Goal: Task Accomplishment & Management: Complete application form

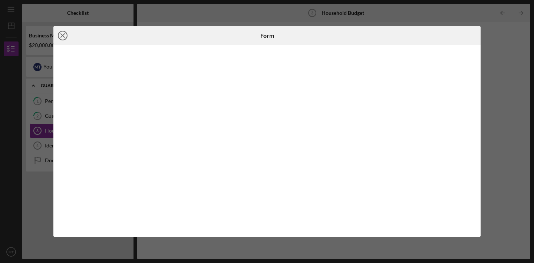
click at [62, 34] on icon "Icon/Close" at bounding box center [62, 35] width 19 height 19
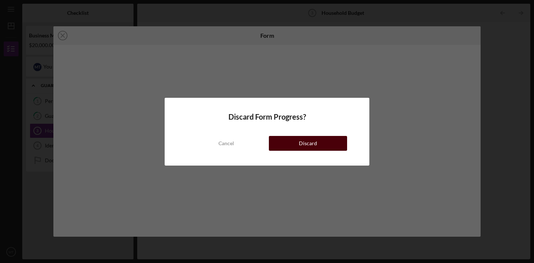
click at [293, 148] on button "Discard" at bounding box center [308, 143] width 78 height 15
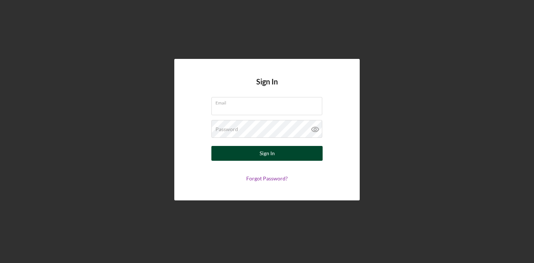
type input "[EMAIL_ADDRESS][DOMAIN_NAME]"
click at [272, 152] on div "Sign In" at bounding box center [267, 153] width 15 height 15
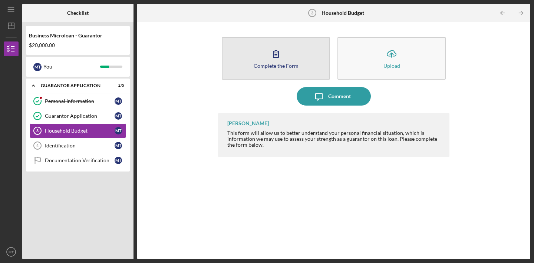
click at [269, 72] on button "Complete the Form Form" at bounding box center [276, 58] width 108 height 43
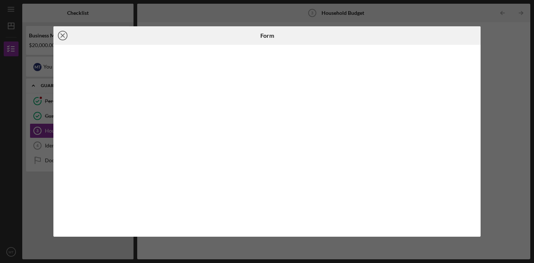
click at [67, 33] on icon "Icon/Close" at bounding box center [62, 35] width 19 height 19
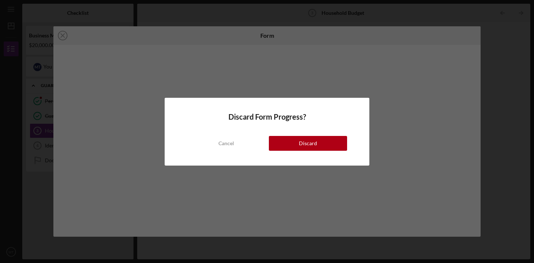
click at [293, 147] on button "Discard" at bounding box center [308, 143] width 78 height 15
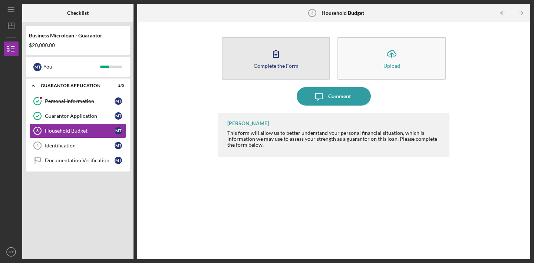
click at [283, 74] on button "Complete the Form Form" at bounding box center [276, 58] width 108 height 43
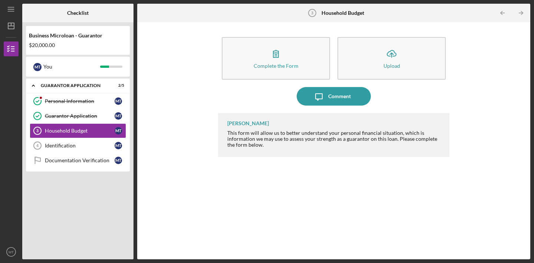
click at [213, 92] on div "Complete the Form Form Icon/Upload Upload Icon/Message Comment Griselda Solis T…" at bounding box center [334, 141] width 386 height 230
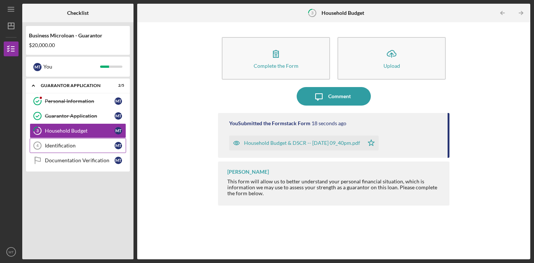
click at [82, 148] on div "Identification" at bounding box center [80, 146] width 70 height 6
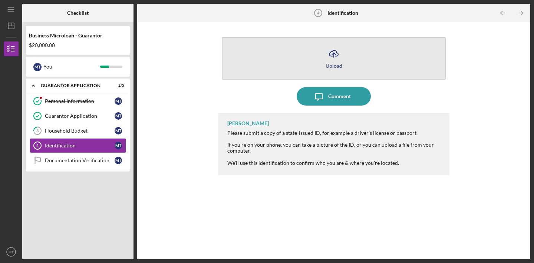
click at [381, 68] on button "Icon/Upload Upload" at bounding box center [334, 58] width 224 height 43
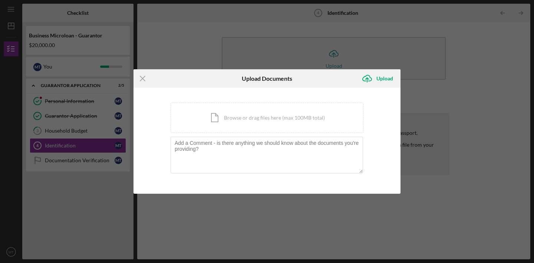
click at [453, 155] on div "Icon/Menu Close Upload Documents Icon/Upload Upload You're uploading documents …" at bounding box center [267, 131] width 534 height 263
click at [149, 74] on icon "Icon/Menu Close" at bounding box center [143, 78] width 19 height 19
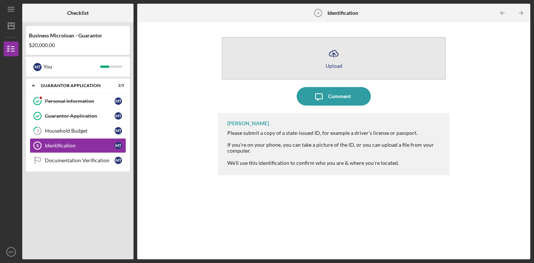
click at [339, 66] on div "Upload" at bounding box center [334, 66] width 17 height 6
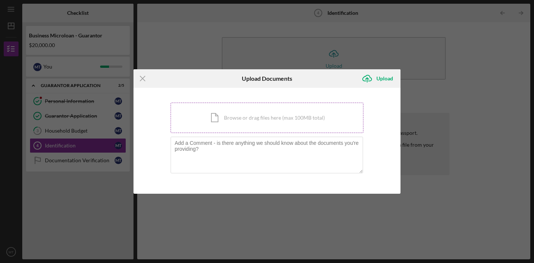
click at [324, 125] on div "Icon/Document Browse or drag files here (max 100MB total) Tap to choose files o…" at bounding box center [267, 118] width 193 height 30
click at [284, 131] on div "Icon/Document Browse or drag files here (max 100MB total) Tap to choose files o…" at bounding box center [267, 118] width 193 height 30
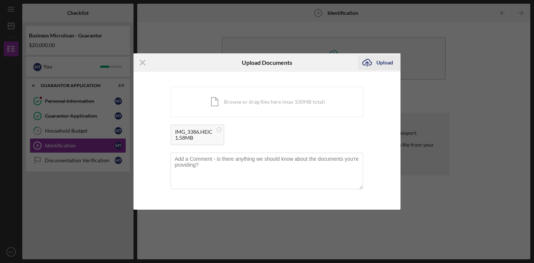
click at [380, 64] on div "Upload" at bounding box center [384, 62] width 17 height 15
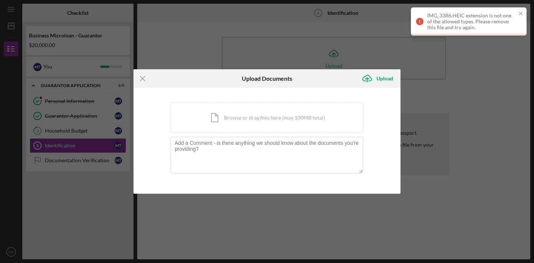
click at [474, 26] on div "IMG_3386.HEIC extension is not one of the allowed types. Please remove this fil…" at bounding box center [471, 22] width 89 height 18
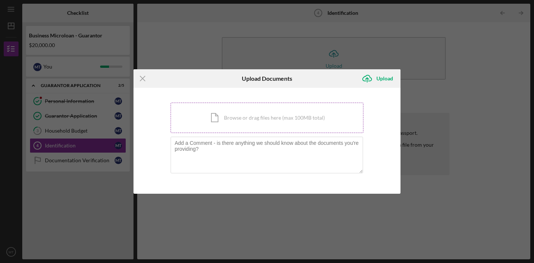
click at [258, 120] on div "Icon/Document Browse or drag files here (max 100MB total) Tap to choose files o…" at bounding box center [267, 118] width 193 height 30
click at [144, 76] on line at bounding box center [142, 78] width 5 height 5
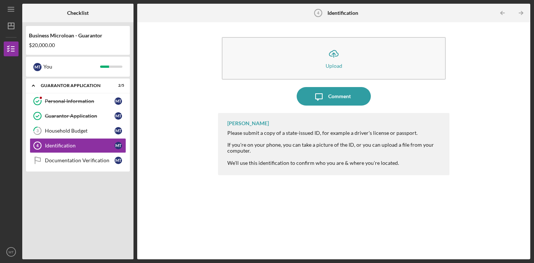
click at [351, 12] on b "Identification" at bounding box center [343, 13] width 31 height 6
click at [412, 26] on div "Icon/Upload Upload Icon/Message Comment [PERSON_NAME] Please submit a copy of a…" at bounding box center [333, 141] width 231 height 230
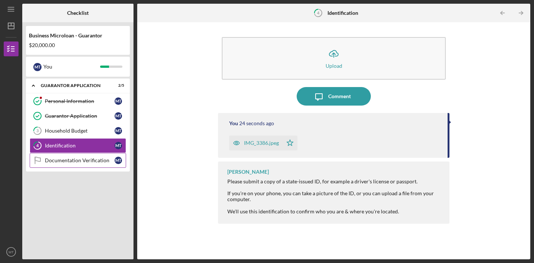
click at [73, 166] on link "Documentation Verification Documentation Verification M T" at bounding box center [78, 160] width 96 height 15
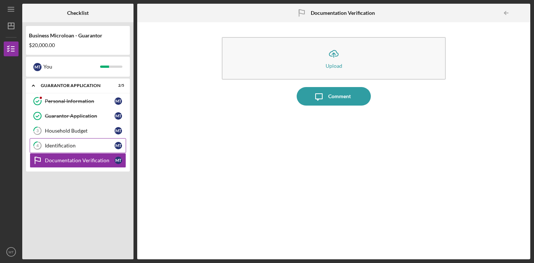
click at [81, 144] on div "Identification" at bounding box center [80, 146] width 70 height 6
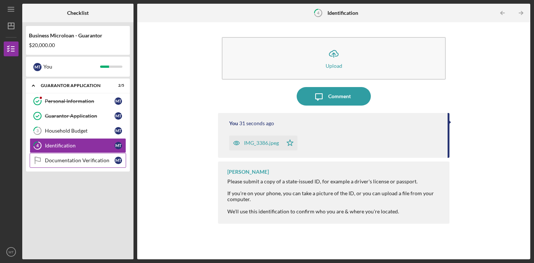
click at [77, 153] on link "Documentation Verification Documentation Verification M T" at bounding box center [78, 160] width 96 height 15
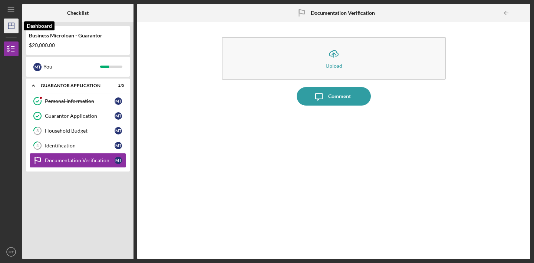
click at [7, 31] on icon "Icon/Dashboard" at bounding box center [11, 26] width 19 height 19
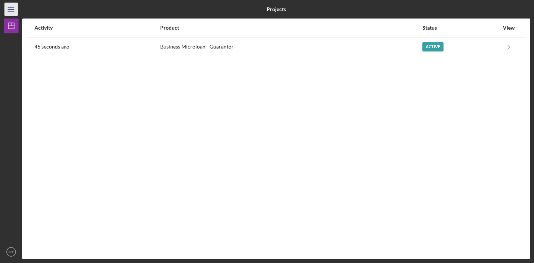
click at [7, 8] on icon "Icon/Menu" at bounding box center [11, 9] width 17 height 17
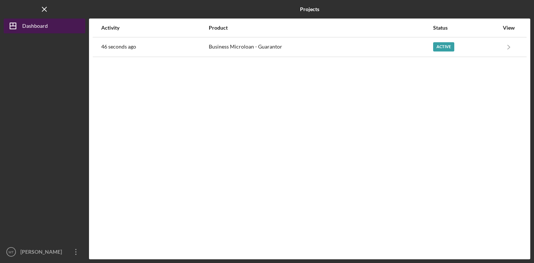
click at [32, 24] on div "Dashboard" at bounding box center [35, 27] width 26 height 17
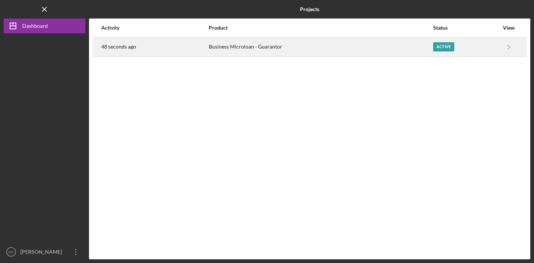
click at [170, 50] on div "48 seconds ago" at bounding box center [154, 47] width 107 height 19
